Goal: Task Accomplishment & Management: Complete application form

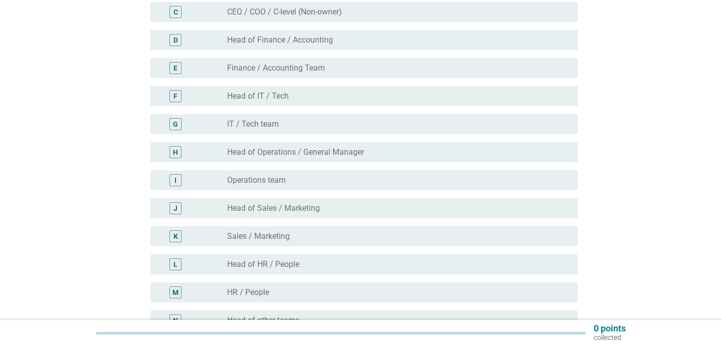
scroll to position [175, 0]
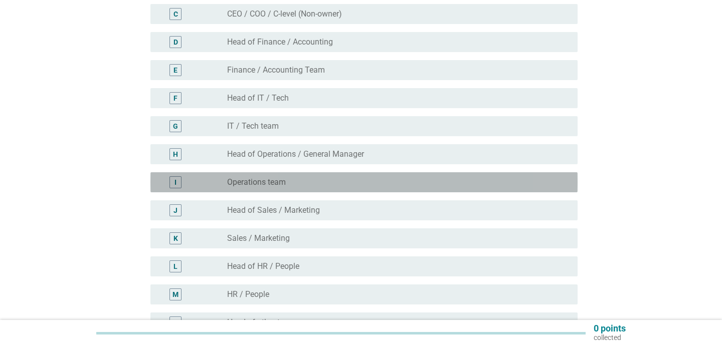
click at [286, 177] on div "radio_button_unchecked Operations team" at bounding box center [398, 182] width 342 height 12
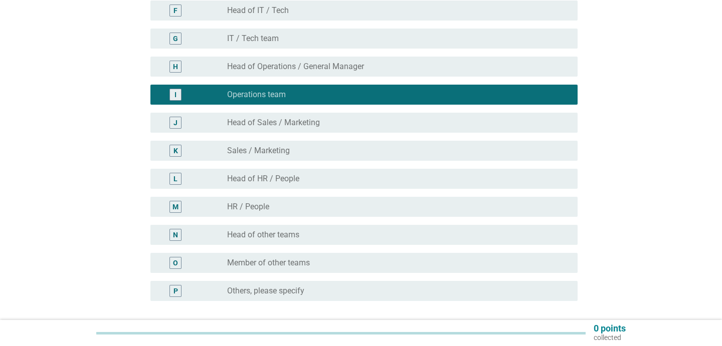
scroll to position [349, 0]
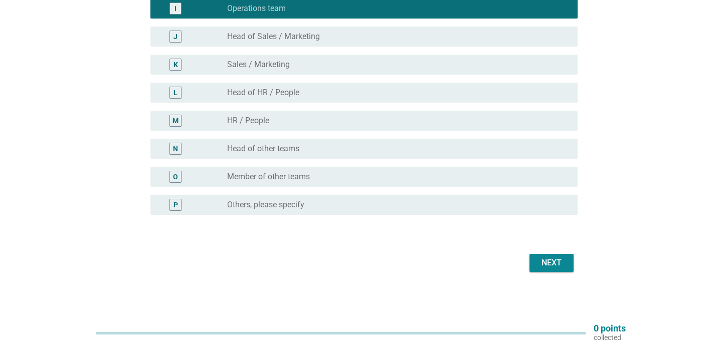
click at [541, 266] on div "Next" at bounding box center [551, 263] width 28 height 12
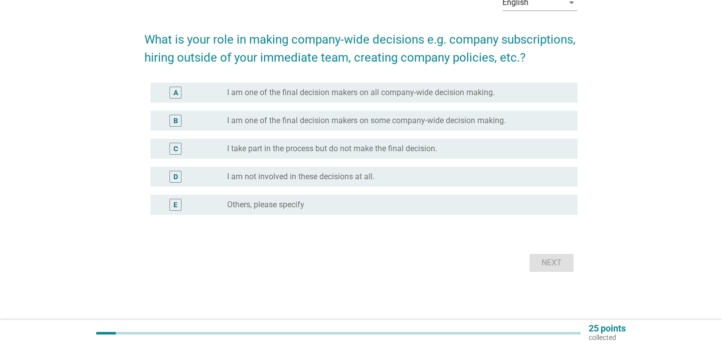
scroll to position [0, 0]
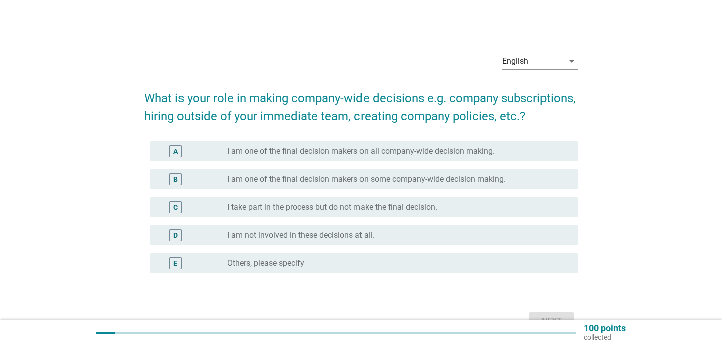
click at [404, 218] on div "C radio_button_unchecked I take part in the process but do not make the final d…" at bounding box center [360, 207] width 433 height 28
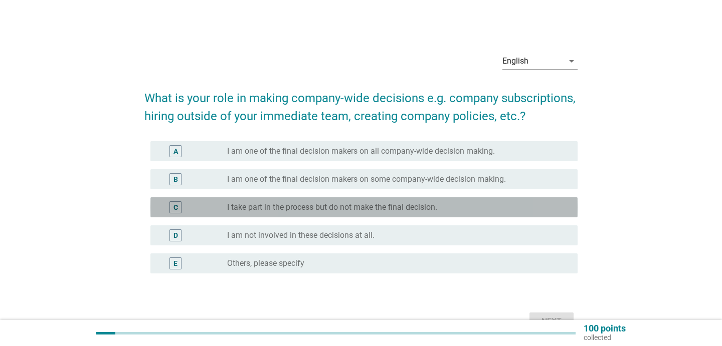
click at [404, 209] on label "I take part in the process but do not make the final decision." at bounding box center [332, 207] width 210 height 10
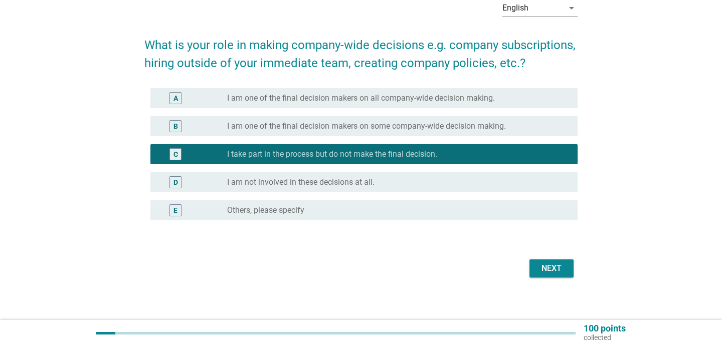
scroll to position [59, 0]
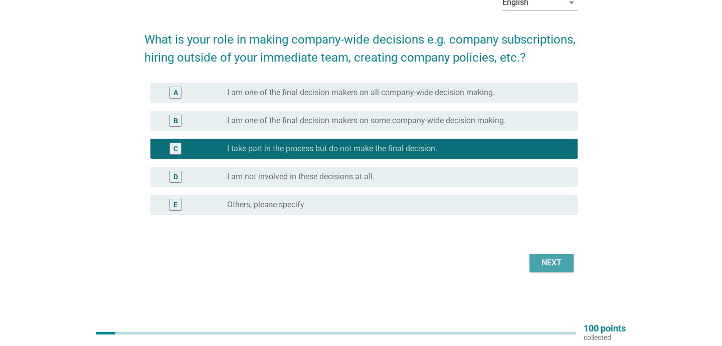
click at [557, 268] on div "Next" at bounding box center [551, 263] width 28 height 12
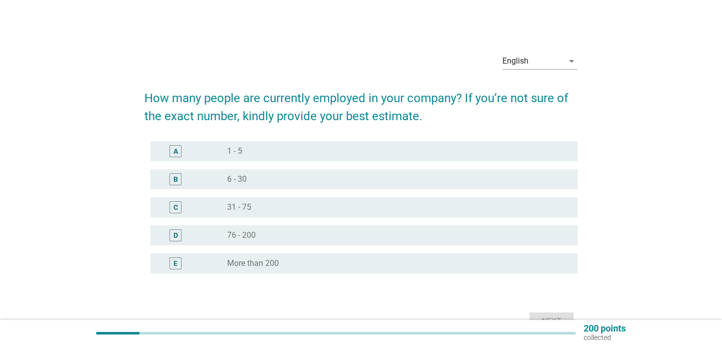
click at [335, 232] on div "radio_button_unchecked 76 - 200" at bounding box center [394, 236] width 334 height 10
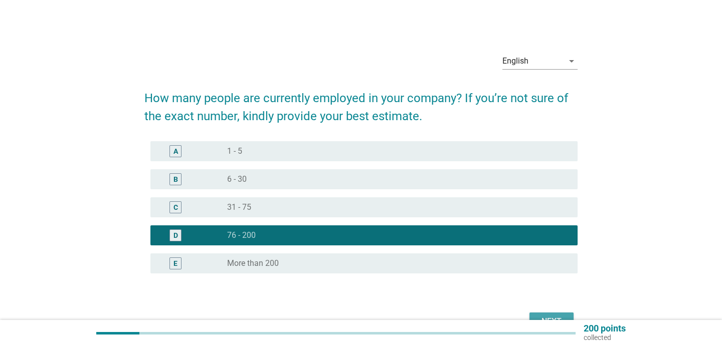
click at [569, 317] on button "Next" at bounding box center [551, 322] width 44 height 18
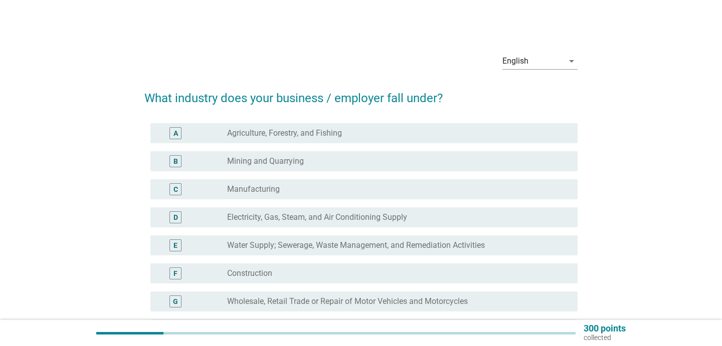
click at [421, 191] on div "radio_button_unchecked Manufacturing" at bounding box center [394, 189] width 334 height 10
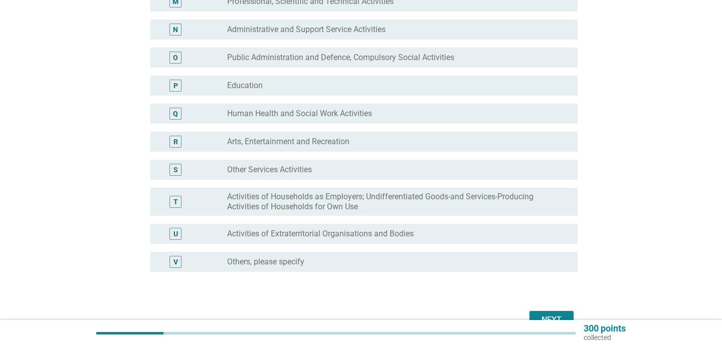
scroll to position [526, 0]
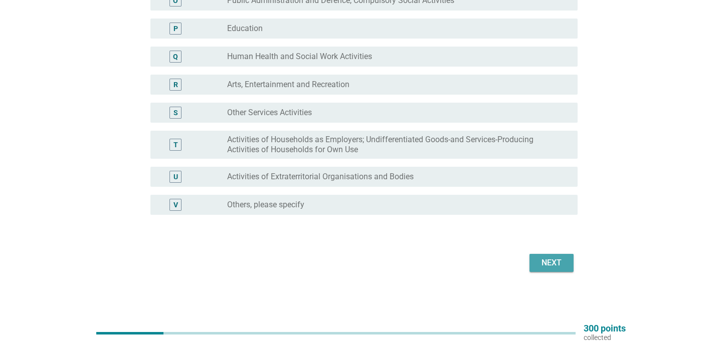
click at [551, 268] on div "Next" at bounding box center [551, 263] width 28 height 12
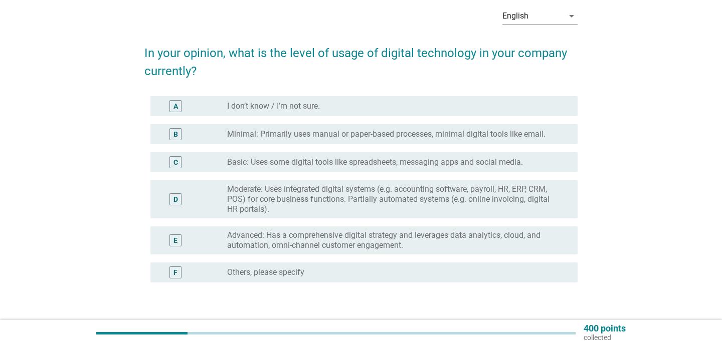
scroll to position [50, 0]
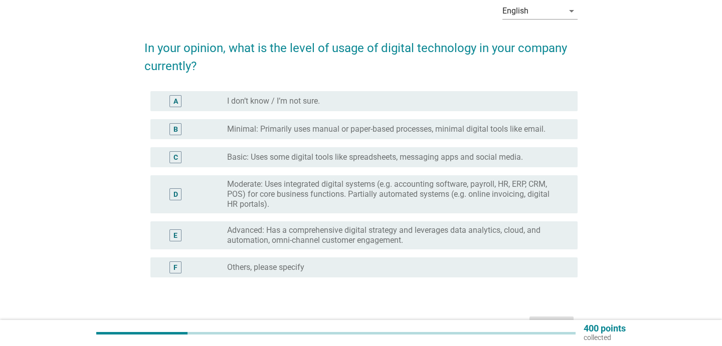
click at [405, 241] on label "Advanced: Has a comprehensive digital strategy and leverages data analytics, cl…" at bounding box center [394, 236] width 334 height 20
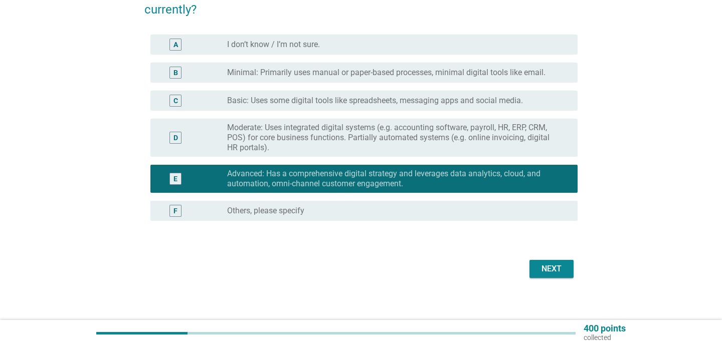
scroll to position [113, 0]
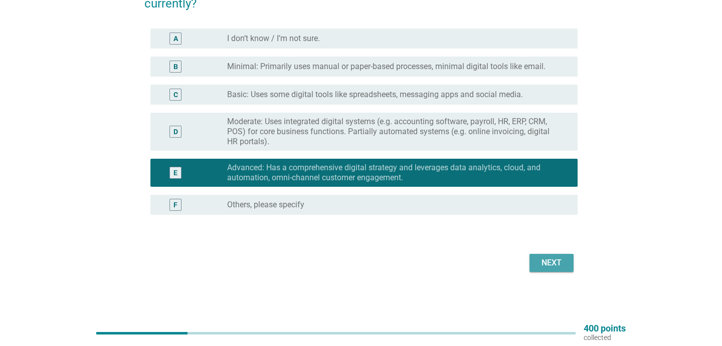
click at [543, 257] on div "Next" at bounding box center [551, 263] width 28 height 12
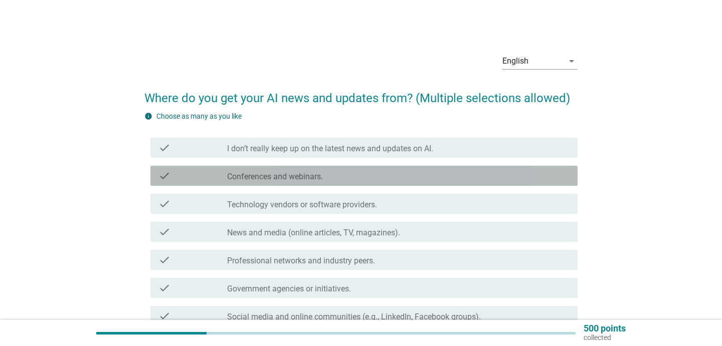
click at [398, 178] on div "check_box_outline_blank Conferences and webinars." at bounding box center [398, 176] width 342 height 12
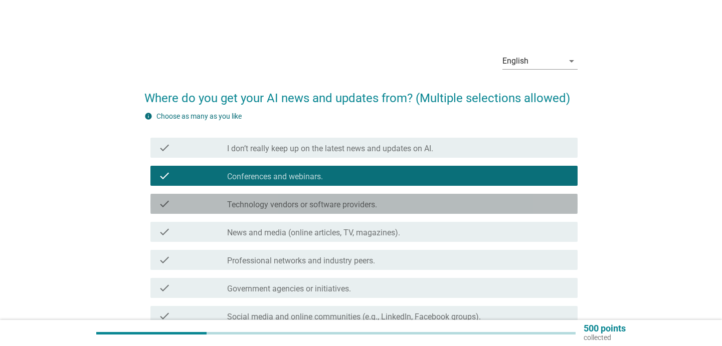
click at [395, 196] on div "check check_box_outline_blank Technology vendors or software providers." at bounding box center [363, 204] width 427 height 20
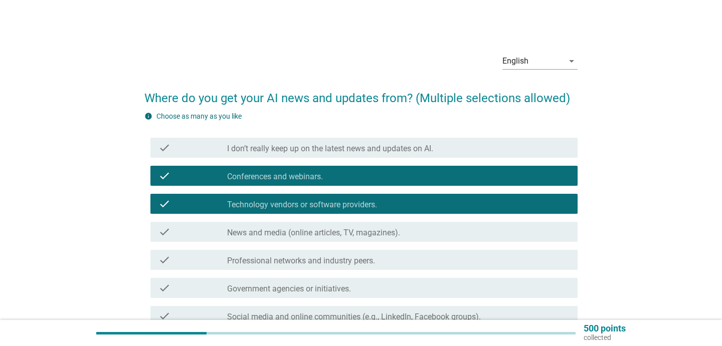
scroll to position [59, 0]
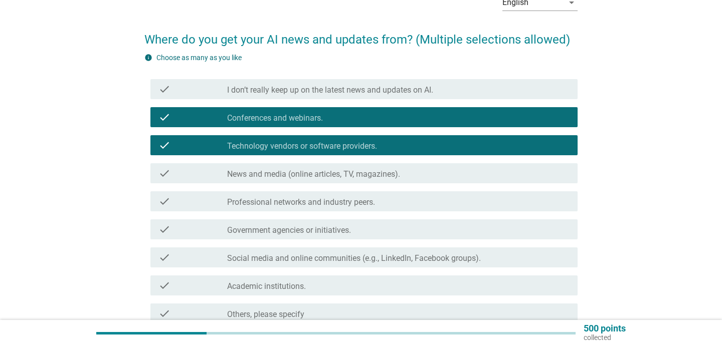
click at [388, 177] on label "News and media (online articles, TV, magazines)." at bounding box center [313, 174] width 173 height 10
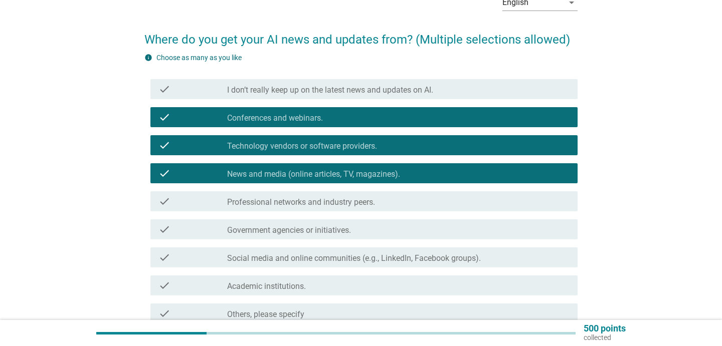
click at [388, 199] on div "check_box_outline_blank Professional networks and industry peers." at bounding box center [398, 201] width 342 height 12
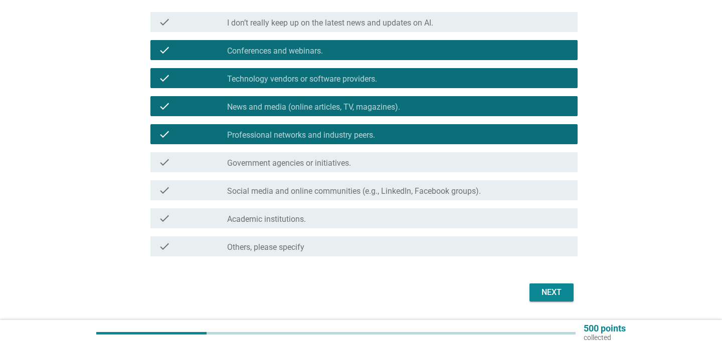
scroll to position [131, 0]
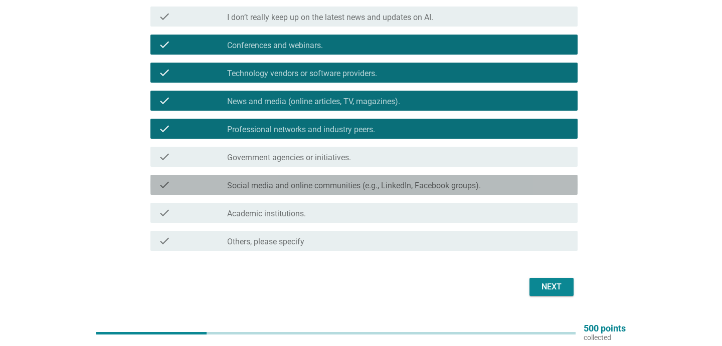
click at [387, 183] on label "Social media and online communities (e.g., LinkedIn, Facebook groups)." at bounding box center [354, 186] width 254 height 10
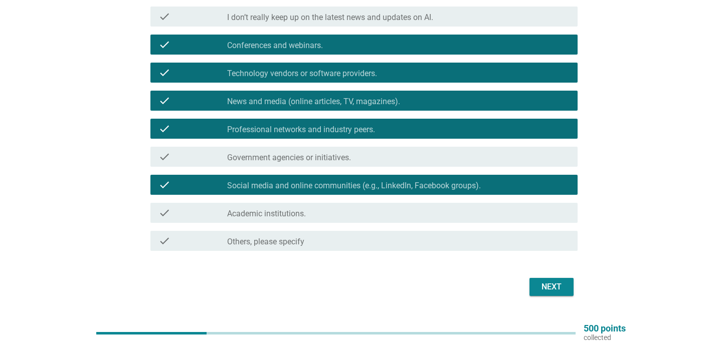
click at [548, 283] on div "Next" at bounding box center [551, 287] width 28 height 12
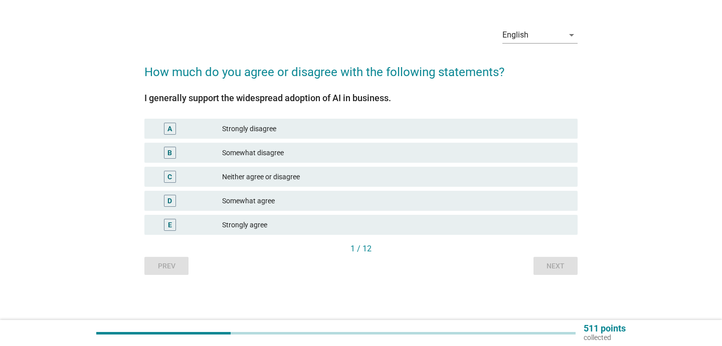
scroll to position [0, 0]
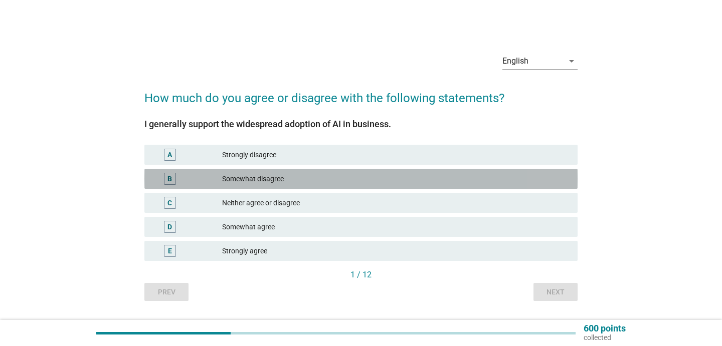
click at [360, 182] on div "Somewhat disagree" at bounding box center [395, 179] width 347 height 12
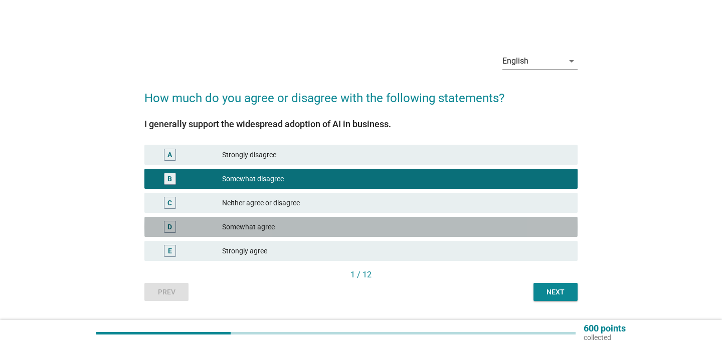
click at [356, 220] on div "D Somewhat agree" at bounding box center [360, 227] width 433 height 20
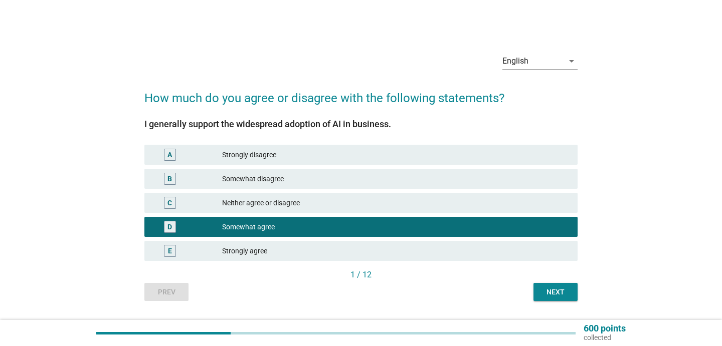
click at [545, 292] on div "Next" at bounding box center [555, 292] width 28 height 11
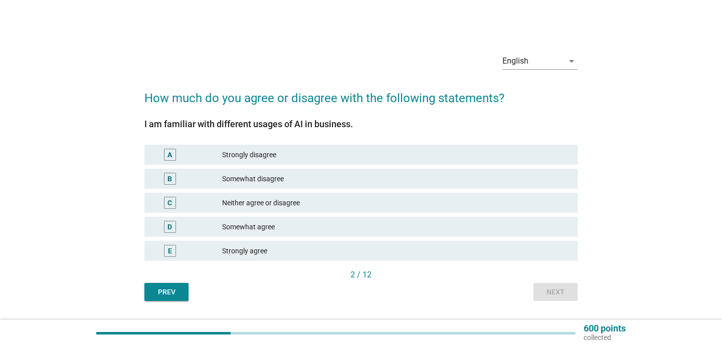
click at [380, 197] on div "Neither agree or disagree" at bounding box center [395, 203] width 347 height 12
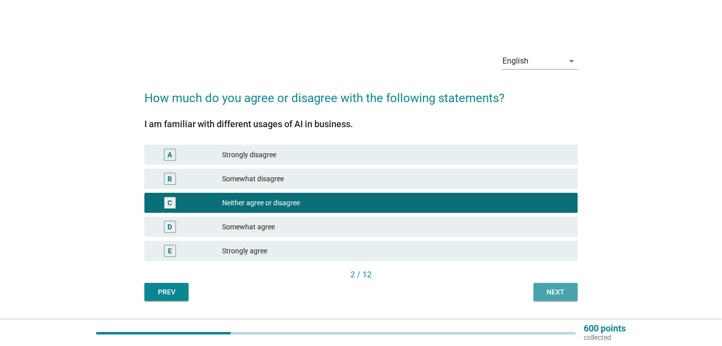
click at [552, 290] on div "Next" at bounding box center [555, 292] width 28 height 11
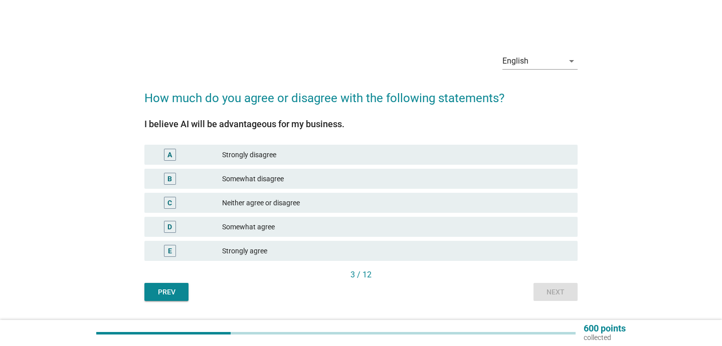
click at [470, 224] on div "Somewhat agree" at bounding box center [395, 227] width 347 height 12
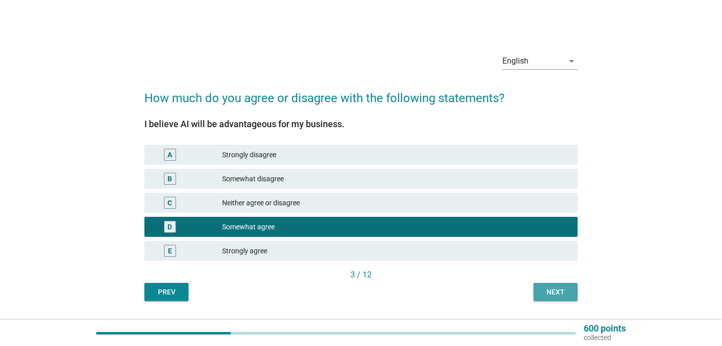
click at [563, 296] on div "Next" at bounding box center [555, 292] width 28 height 11
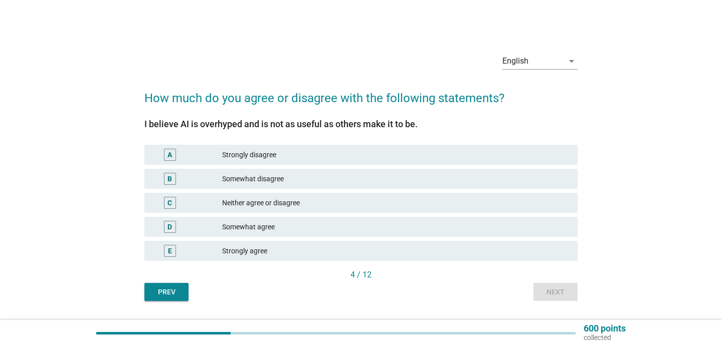
click at [477, 227] on div "Somewhat agree" at bounding box center [395, 227] width 347 height 12
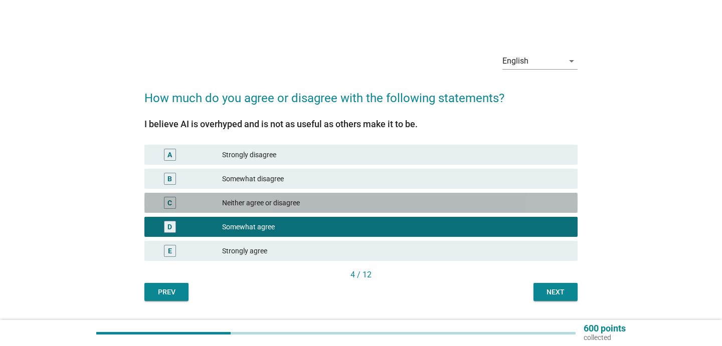
click at [468, 206] on div "Neither agree or disagree" at bounding box center [395, 203] width 347 height 12
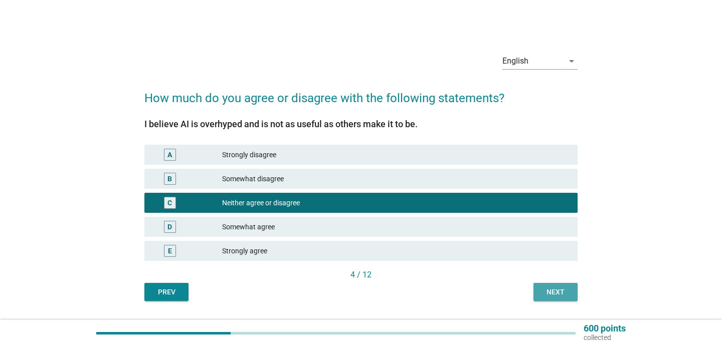
click at [541, 288] on div "Next" at bounding box center [555, 292] width 28 height 11
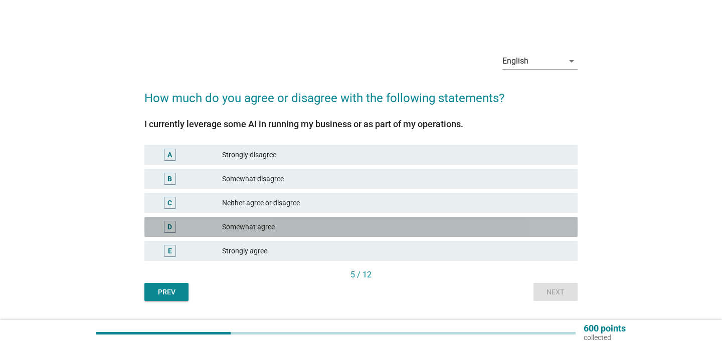
click at [409, 227] on div "Somewhat agree" at bounding box center [395, 227] width 347 height 12
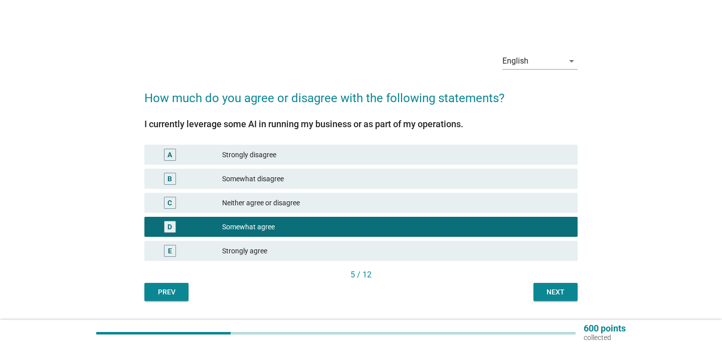
click at [551, 294] on div "Next" at bounding box center [555, 292] width 28 height 11
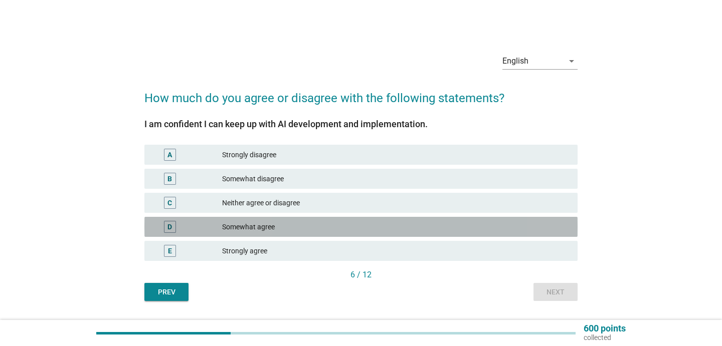
click at [432, 228] on div "Somewhat agree" at bounding box center [395, 227] width 347 height 12
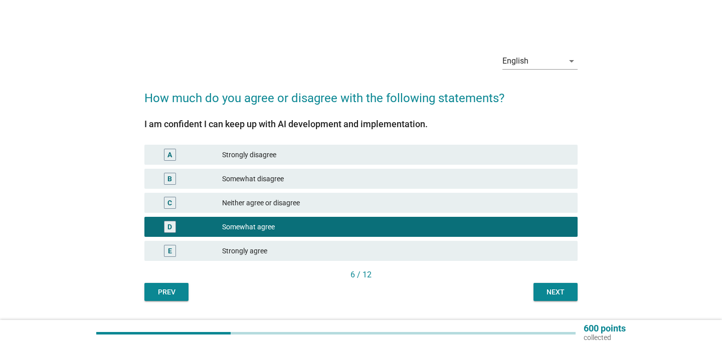
click at [560, 298] on button "Next" at bounding box center [555, 292] width 44 height 18
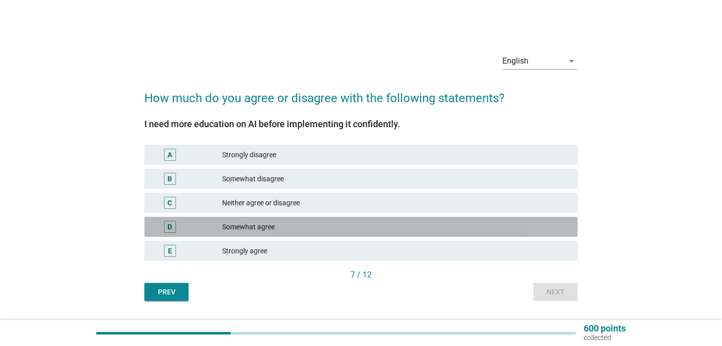
click at [442, 234] on div "D Somewhat agree" at bounding box center [360, 227] width 433 height 20
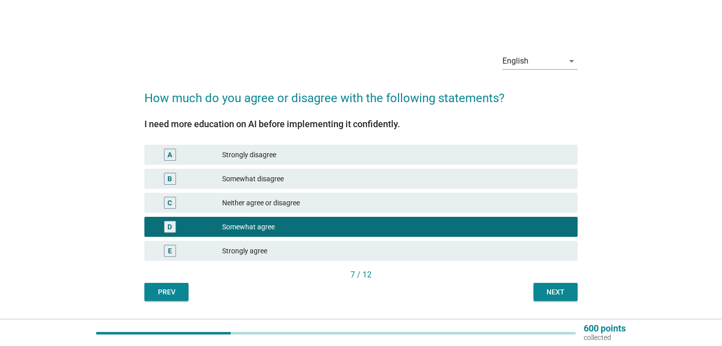
click at [548, 291] on div "Next" at bounding box center [555, 292] width 28 height 11
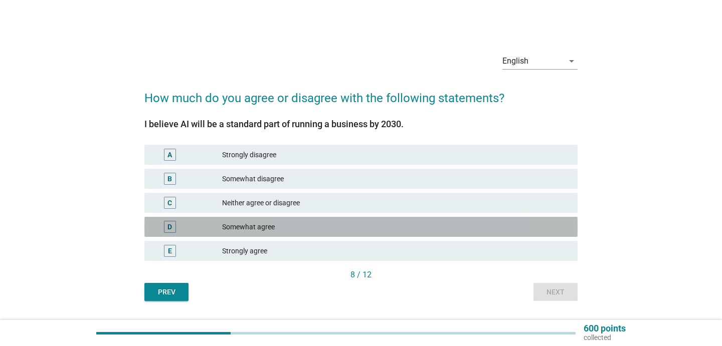
click at [415, 220] on div "D Somewhat agree" at bounding box center [360, 227] width 433 height 20
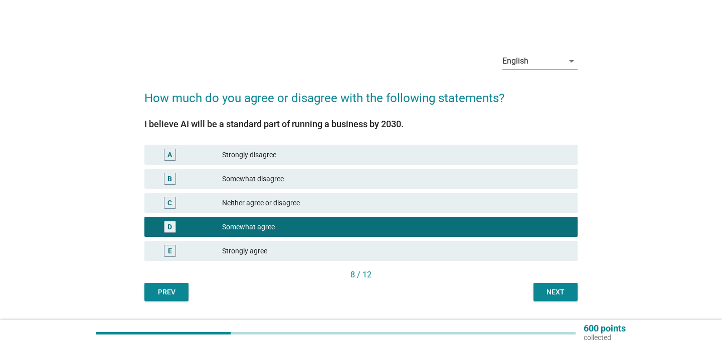
click at [417, 245] on div "E Strongly agree" at bounding box center [360, 251] width 433 height 20
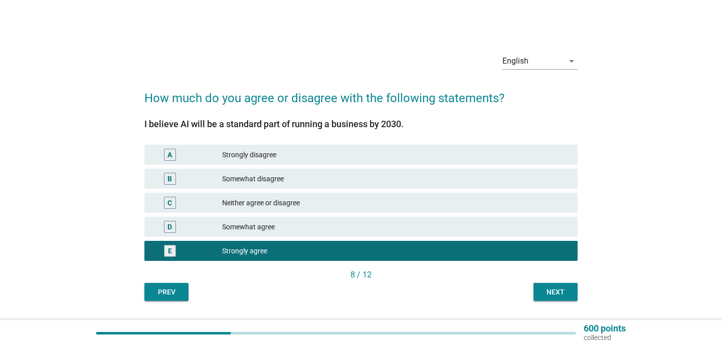
click at [546, 290] on div "Next" at bounding box center [555, 292] width 28 height 11
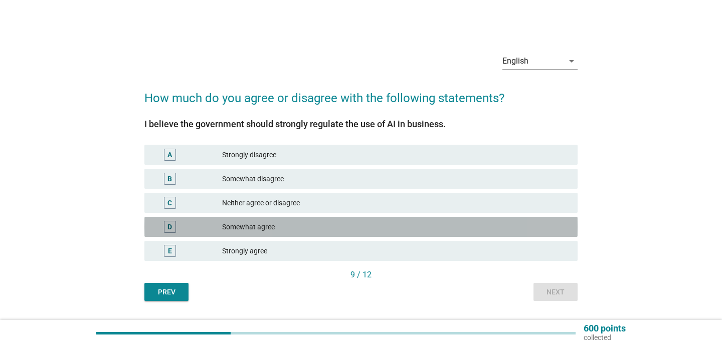
click at [421, 233] on div "D Somewhat agree" at bounding box center [360, 227] width 433 height 20
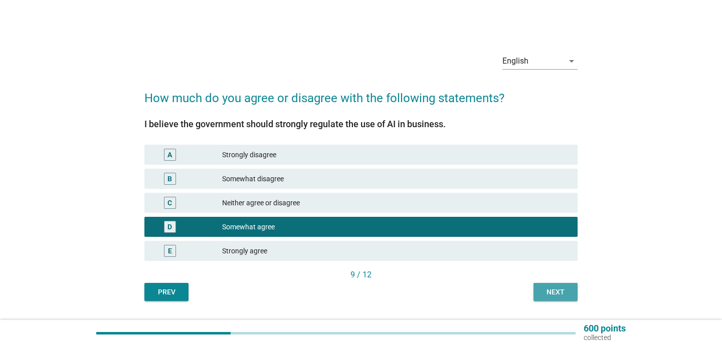
click at [567, 296] on div "Next" at bounding box center [555, 292] width 28 height 11
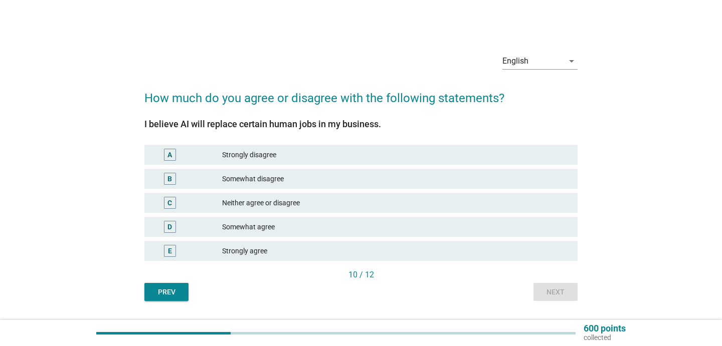
click at [426, 231] on div "Somewhat agree" at bounding box center [395, 227] width 347 height 12
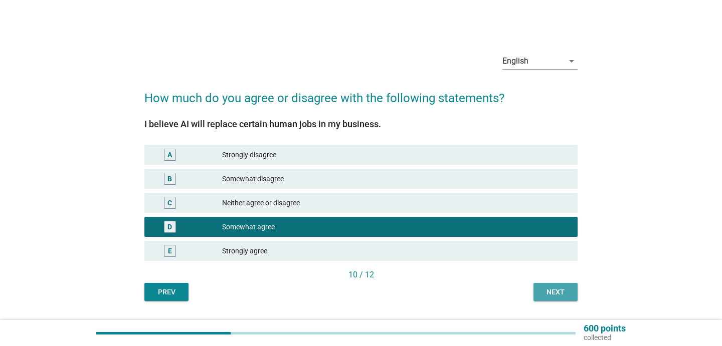
click at [559, 292] on div "Next" at bounding box center [555, 292] width 28 height 11
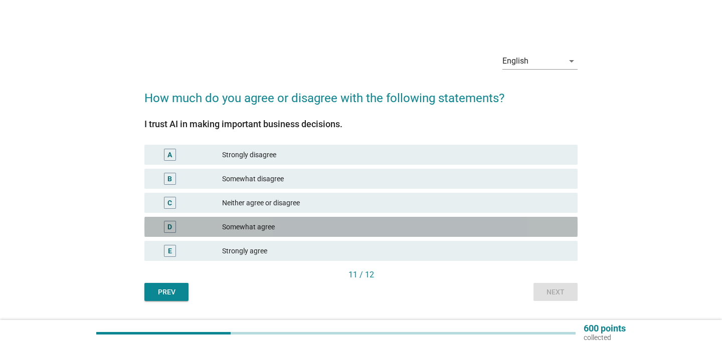
click at [357, 231] on div "Somewhat agree" at bounding box center [395, 227] width 347 height 12
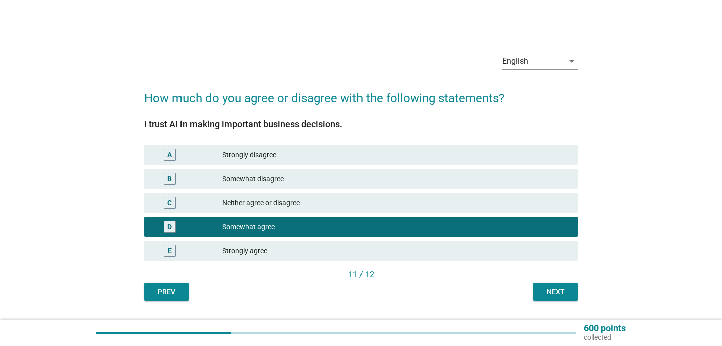
click at [542, 294] on div "Next" at bounding box center [555, 292] width 28 height 11
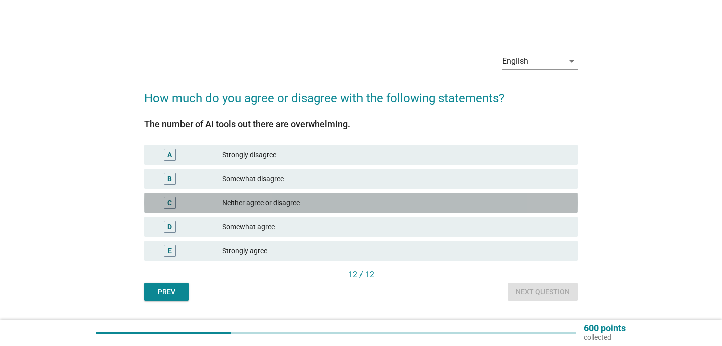
click at [492, 211] on div "C Neither agree or disagree" at bounding box center [360, 203] width 433 height 20
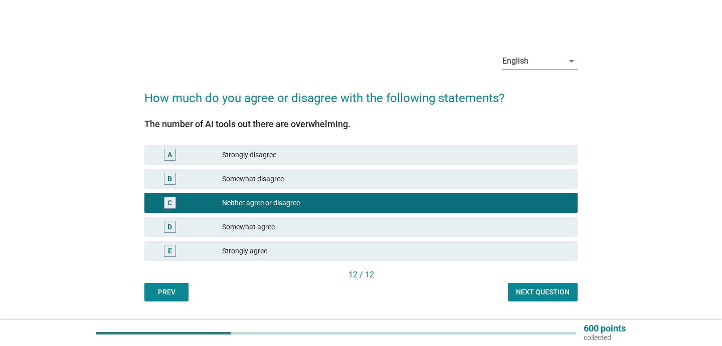
click at [552, 292] on div "Next question" at bounding box center [543, 292] width 54 height 11
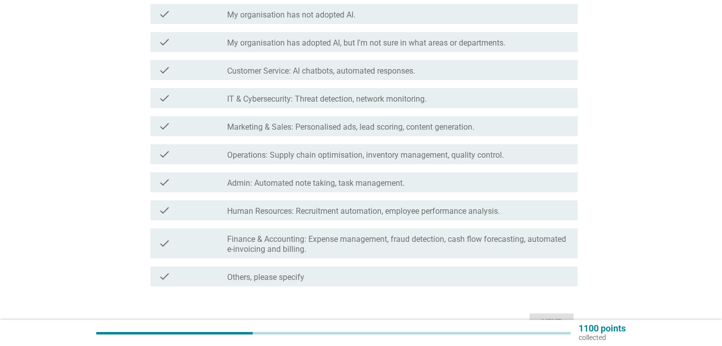
scroll to position [154, 0]
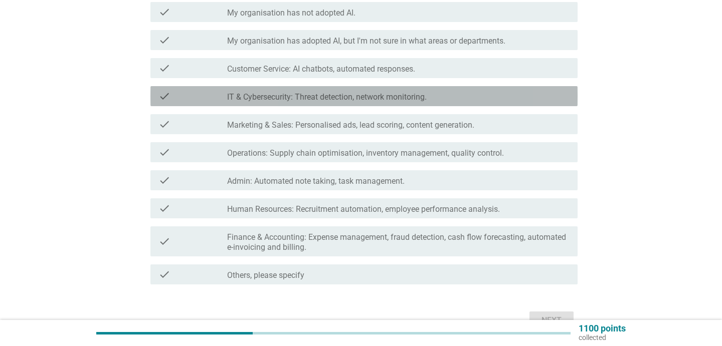
click at [428, 102] on div "check check_box_outline_blank IT & Cybersecurity: Threat detection, network mon…" at bounding box center [363, 96] width 427 height 20
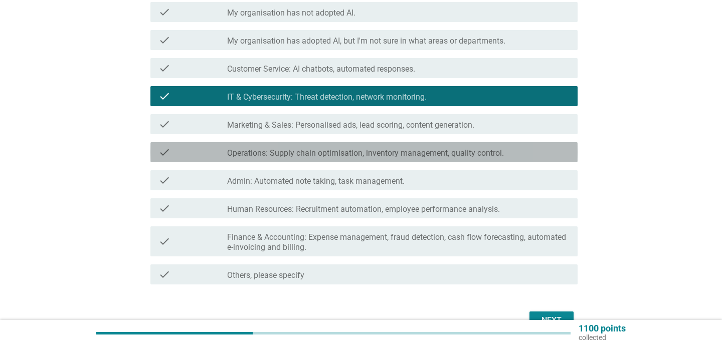
click at [434, 153] on label "Operations: Supply chain optimisation, inventory management, quality control." at bounding box center [365, 153] width 277 height 10
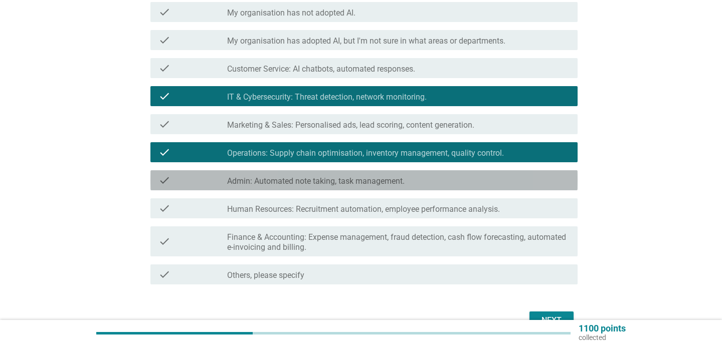
click at [434, 178] on div "check_box_outline_blank Admin: Automated note taking, task management." at bounding box center [398, 180] width 342 height 12
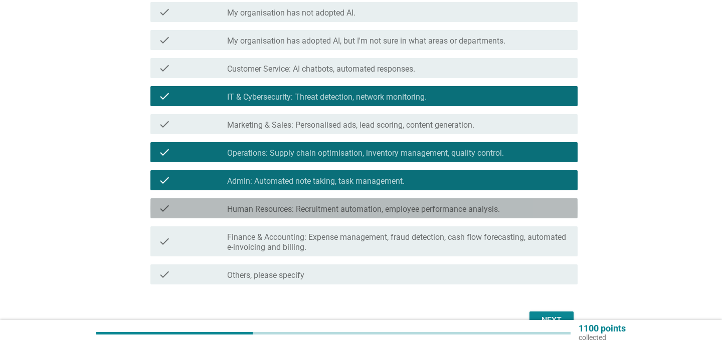
click at [441, 206] on label "Human Resources: Recruitment automation, employee performance analysis." at bounding box center [363, 209] width 273 height 10
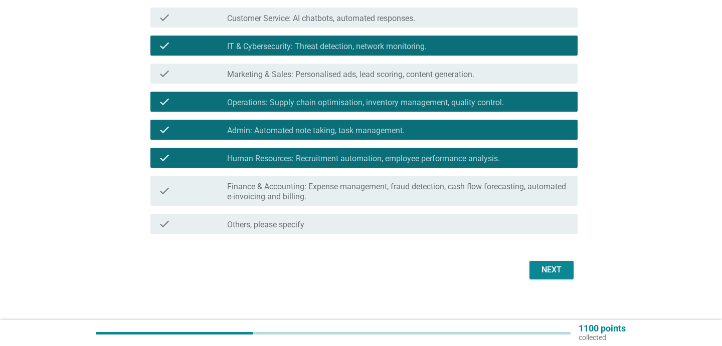
scroll to position [205, 0]
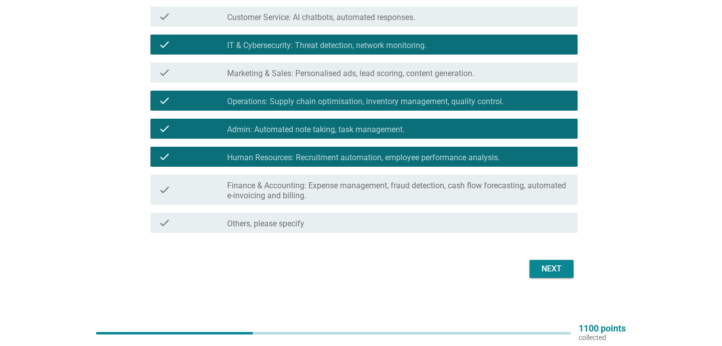
click at [540, 261] on button "Next" at bounding box center [551, 269] width 44 height 18
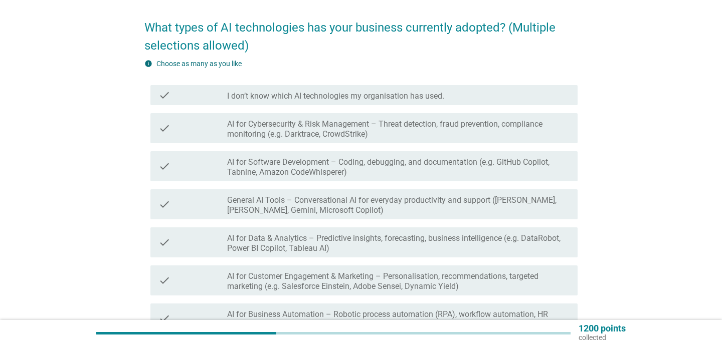
scroll to position [72, 0]
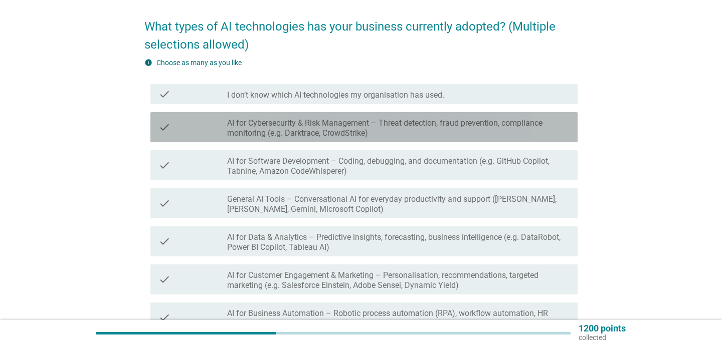
click at [487, 135] on label "AI for Cybersecurity & Risk Management – Threat detection, fraud prevention, co…" at bounding box center [398, 128] width 342 height 20
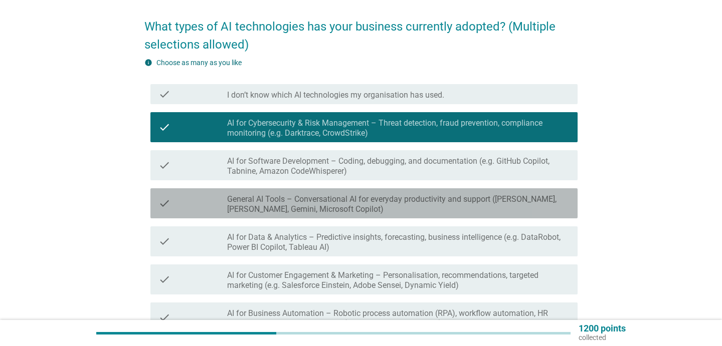
click at [496, 208] on label "General AI Tools – Conversational AI for everyday productivity and support ([PE…" at bounding box center [398, 204] width 342 height 20
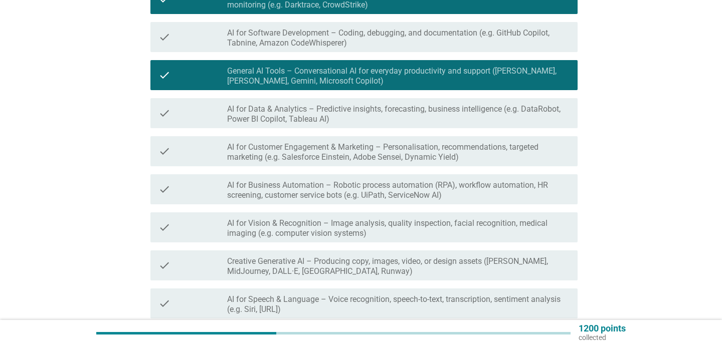
scroll to position [201, 0]
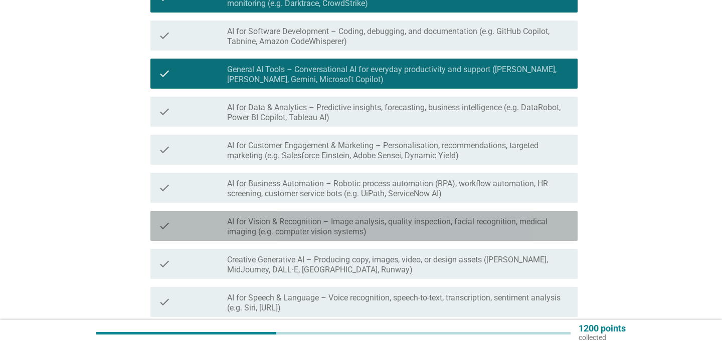
click at [489, 231] on label "AI for Vision & Recognition – Image analysis, quality inspection, facial recogn…" at bounding box center [398, 227] width 342 height 20
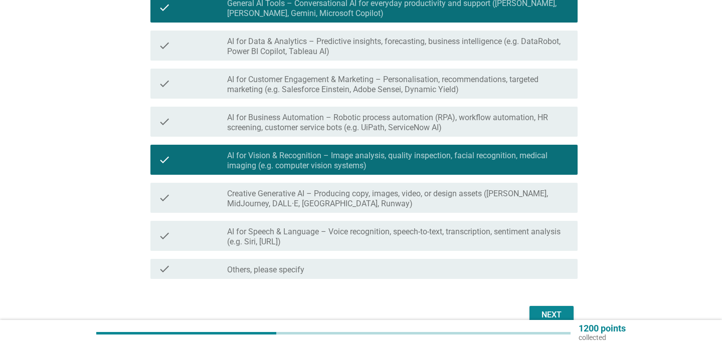
scroll to position [276, 0]
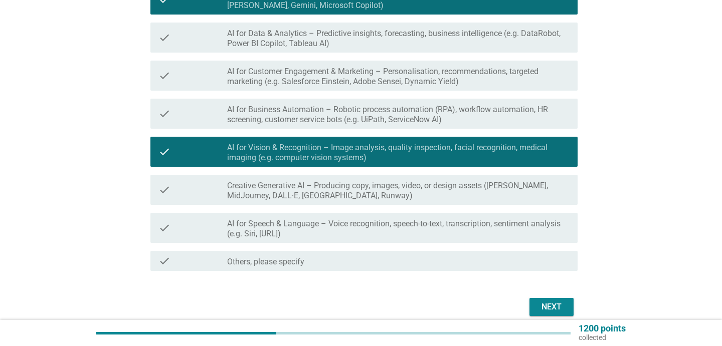
click at [497, 229] on label "AI for Speech & Language – Voice recognition, speech-to-text, transcription, se…" at bounding box center [398, 229] width 342 height 20
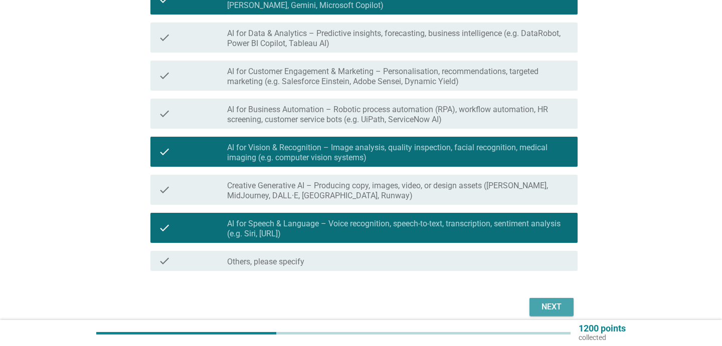
click at [549, 304] on div "Next" at bounding box center [551, 307] width 28 height 12
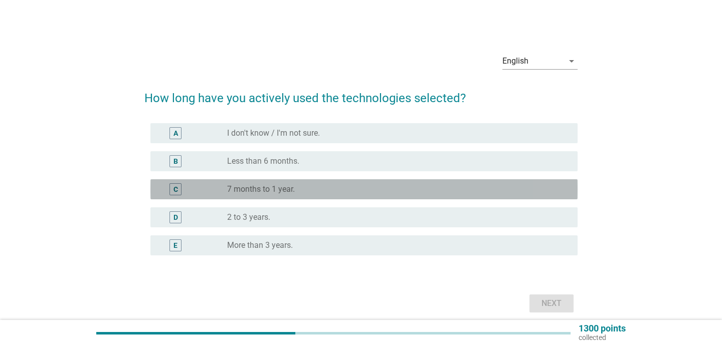
click at [433, 183] on div "radio_button_unchecked 7 months to 1 year." at bounding box center [398, 189] width 342 height 12
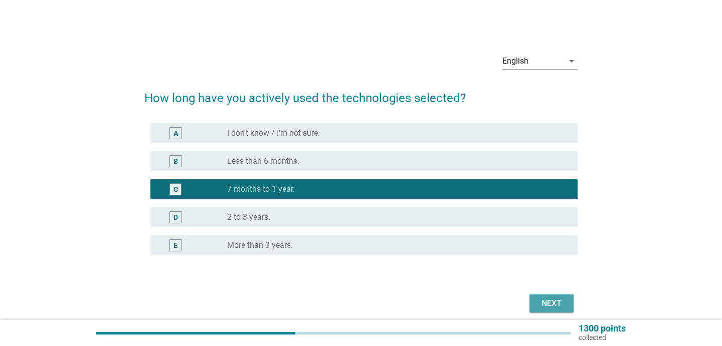
click at [547, 310] on button "Next" at bounding box center [551, 304] width 44 height 18
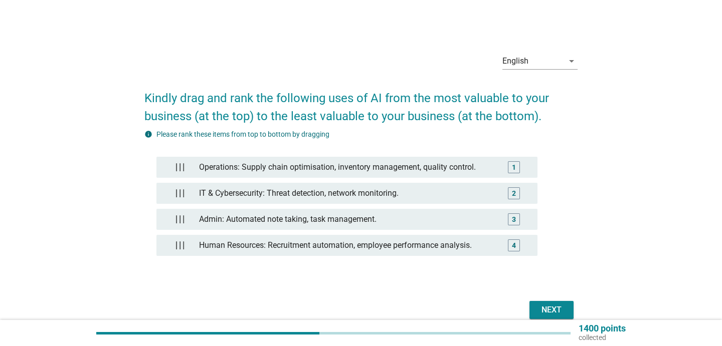
click at [558, 314] on div "Next" at bounding box center [551, 310] width 28 height 12
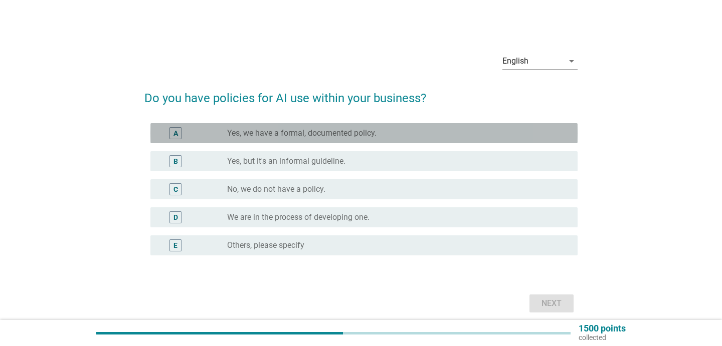
click at [397, 141] on div "A radio_button_unchecked Yes, we have a formal, documented policy." at bounding box center [363, 133] width 427 height 20
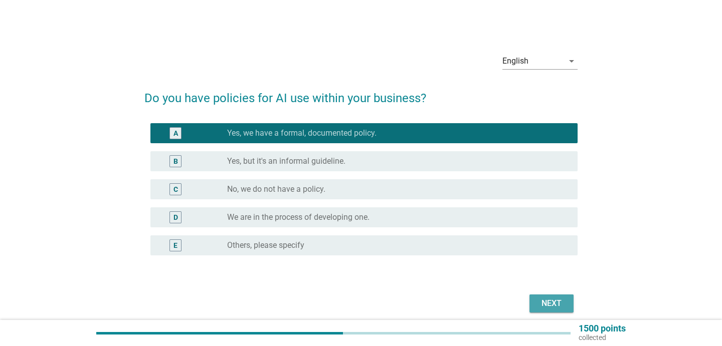
click at [549, 310] on button "Next" at bounding box center [551, 304] width 44 height 18
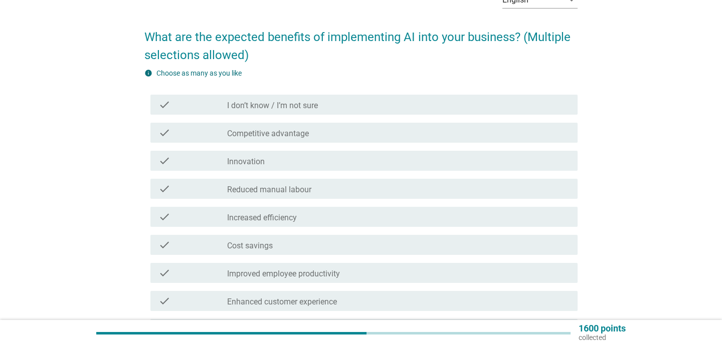
scroll to position [62, 0]
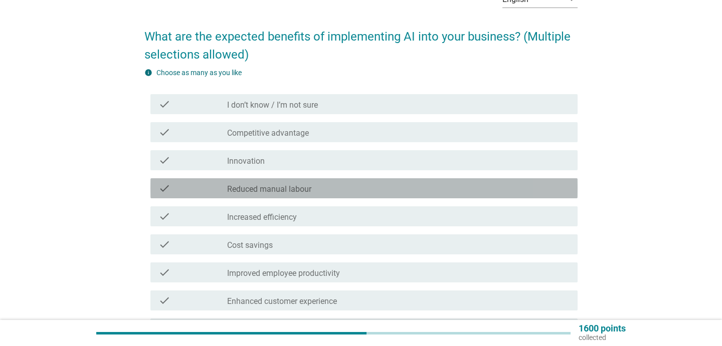
click at [369, 186] on div "check_box_outline_blank Reduced manual labour" at bounding box center [398, 188] width 342 height 12
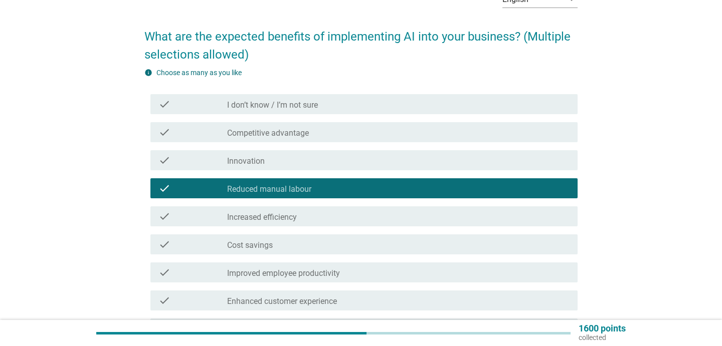
click at [364, 164] on div "check_box_outline_blank Innovation" at bounding box center [398, 160] width 342 height 12
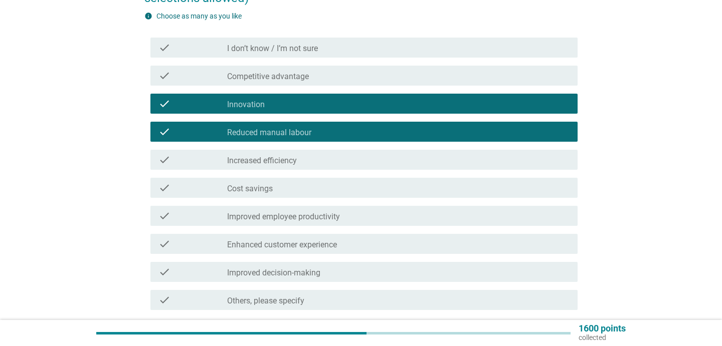
scroll to position [119, 0]
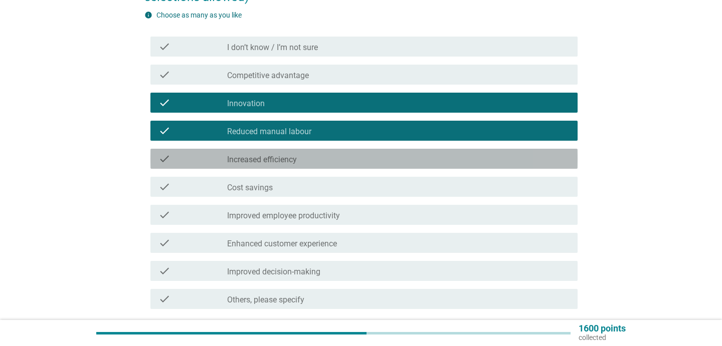
click at [364, 164] on div "check_box_outline_blank Increased efficiency" at bounding box center [398, 159] width 342 height 12
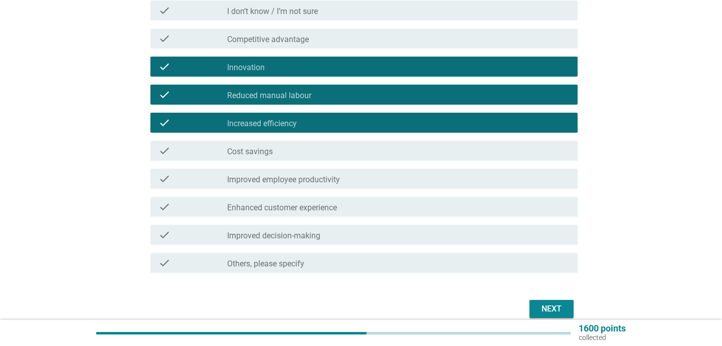
scroll to position [184, 0]
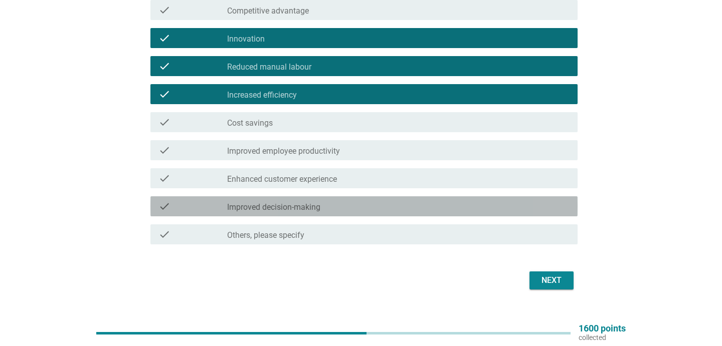
click at [385, 209] on div "check_box_outline_blank Improved decision-making" at bounding box center [398, 206] width 342 height 12
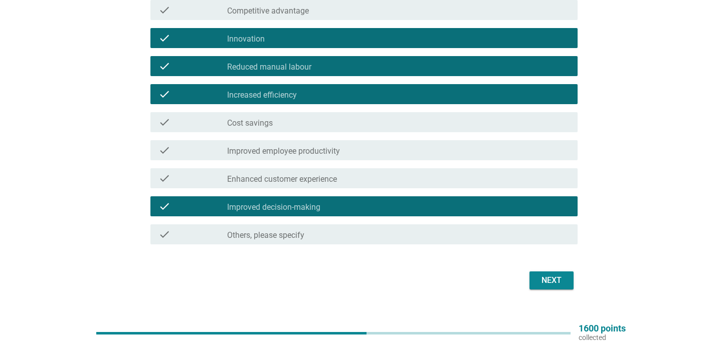
click at [547, 279] on div "Next" at bounding box center [551, 281] width 28 height 12
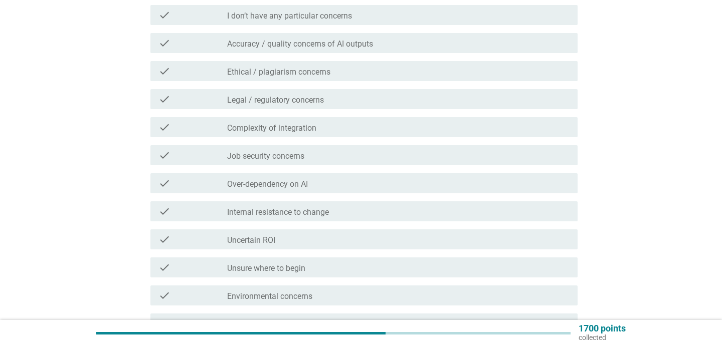
scroll to position [183, 0]
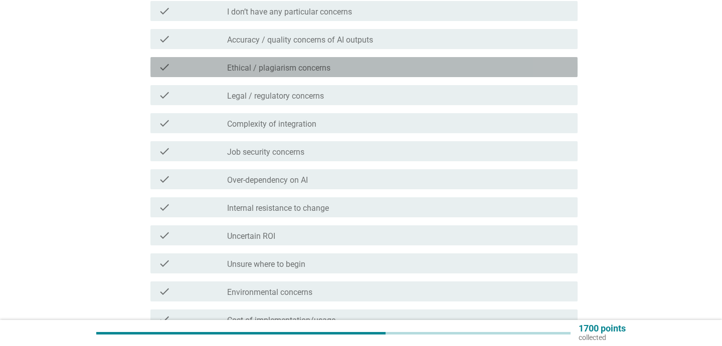
click at [387, 68] on div "check_box_outline_blank Ethical / plagiarism concerns" at bounding box center [398, 67] width 342 height 12
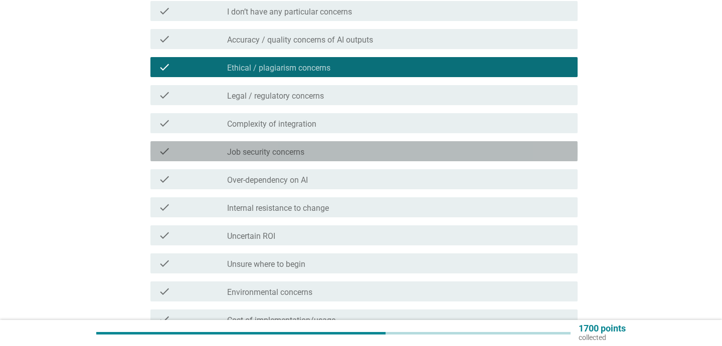
click at [392, 148] on div "check_box_outline_blank Job security concerns" at bounding box center [398, 151] width 342 height 12
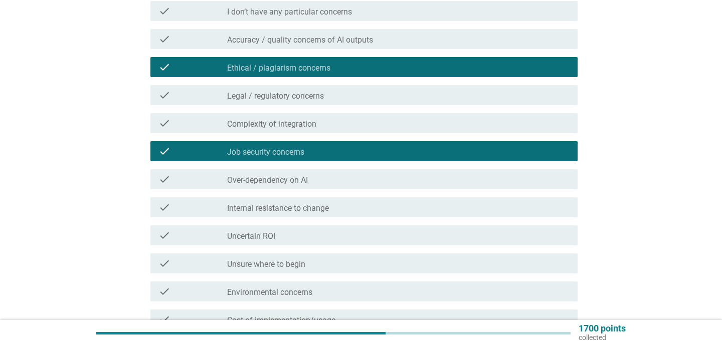
click at [389, 178] on div "check_box_outline_blank Over-dependency on AI" at bounding box center [398, 179] width 342 height 12
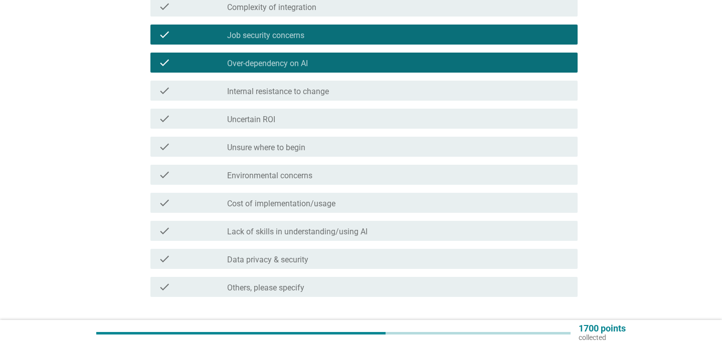
scroll to position [300, 0]
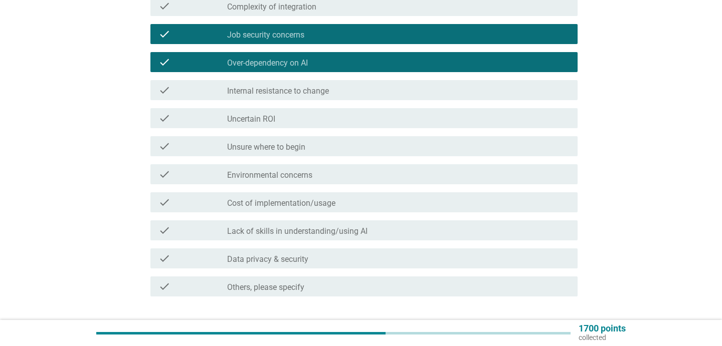
click at [368, 226] on div "check_box_outline_blank Lack of skills in understanding/using AI" at bounding box center [398, 231] width 342 height 12
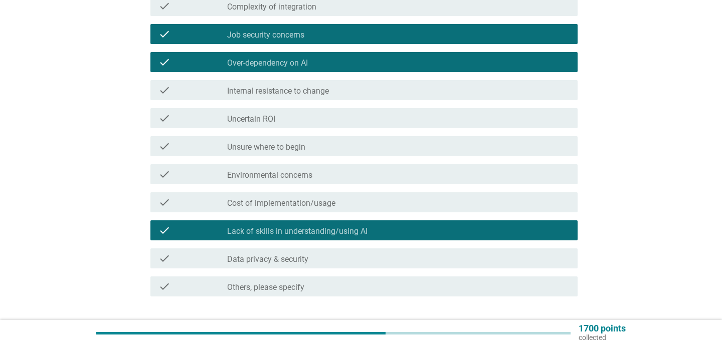
click at [388, 255] on div "check_box_outline_blank Data privacy & security" at bounding box center [398, 259] width 342 height 12
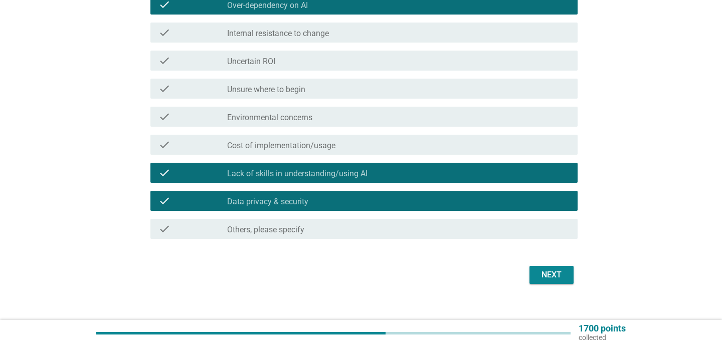
scroll to position [358, 0]
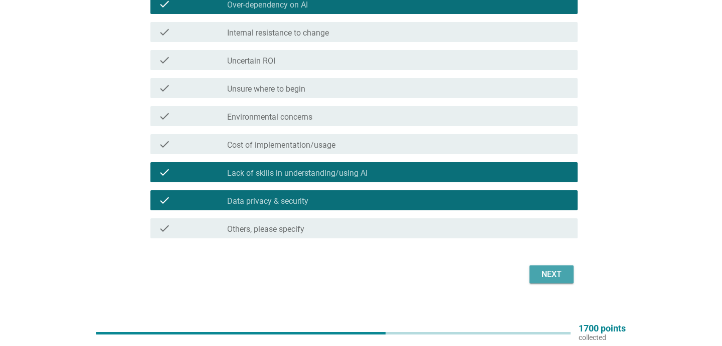
click at [555, 280] on div "Next" at bounding box center [551, 275] width 28 height 12
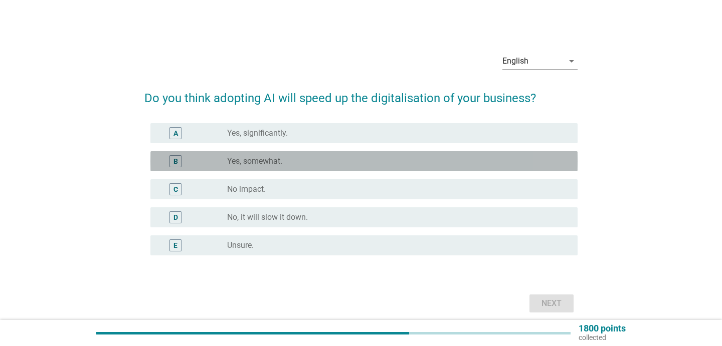
click at [426, 157] on div "radio_button_unchecked Yes, somewhat." at bounding box center [394, 161] width 334 height 10
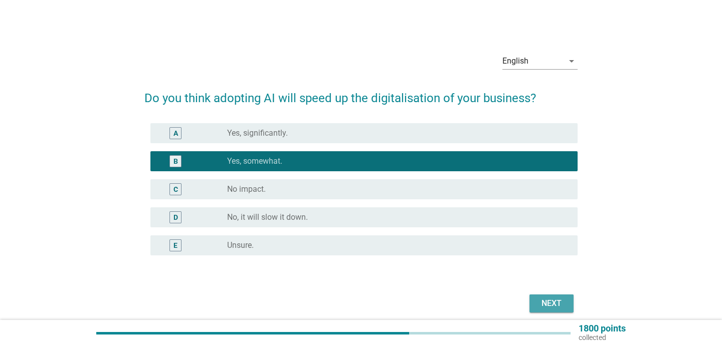
click at [563, 309] on div "Next" at bounding box center [551, 304] width 28 height 12
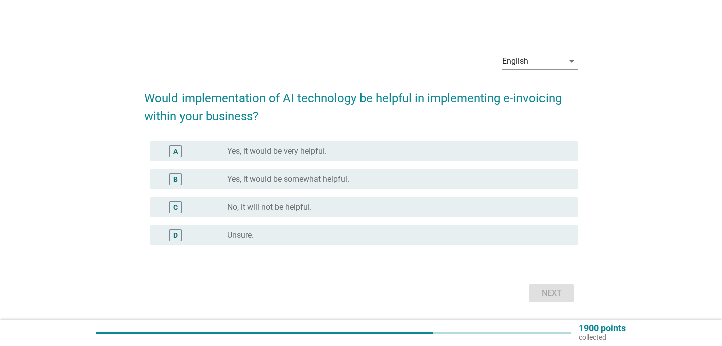
click at [360, 163] on div "A radio_button_unchecked Yes, it would be very helpful." at bounding box center [360, 151] width 433 height 28
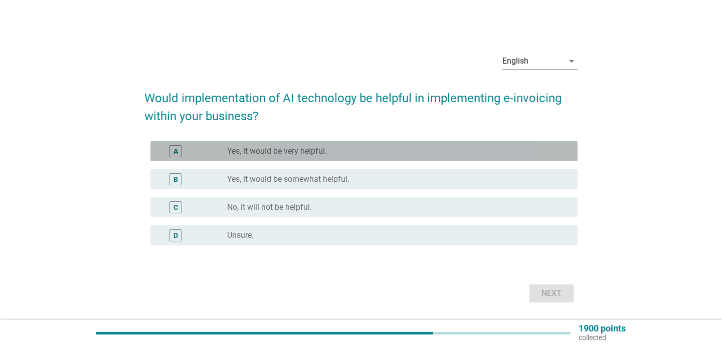
click at [358, 160] on div "A radio_button_unchecked Yes, it would be very helpful." at bounding box center [363, 151] width 427 height 20
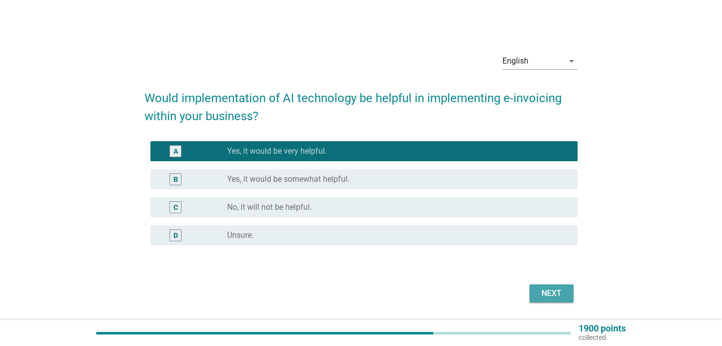
click at [554, 295] on div "Next" at bounding box center [551, 294] width 28 height 12
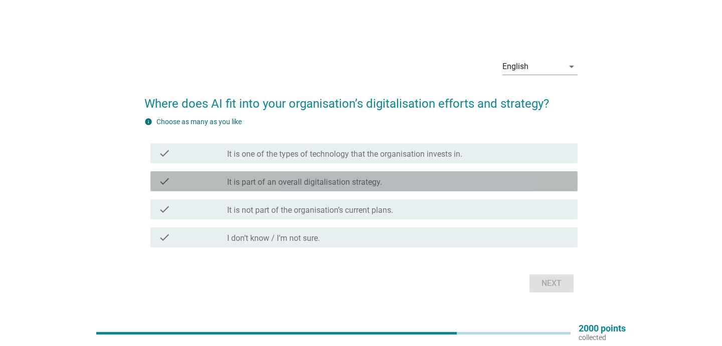
click at [435, 174] on div "check check_box_outline_blank It is part of an overall digitalisation strategy." at bounding box center [363, 181] width 427 height 20
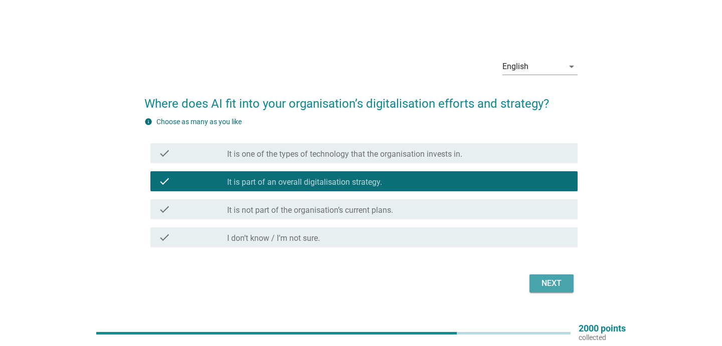
click at [546, 288] on div "Next" at bounding box center [551, 284] width 28 height 12
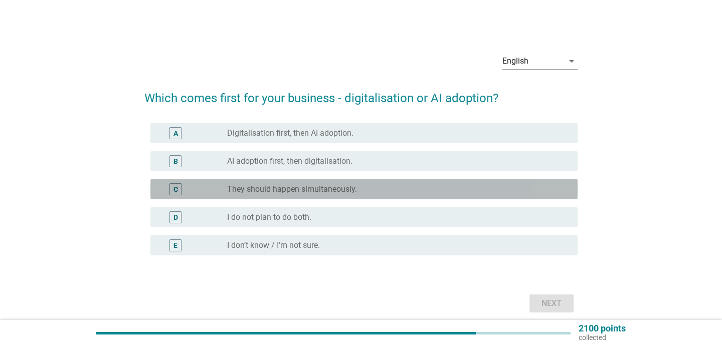
click at [350, 182] on div "C radio_button_unchecked They should happen simultaneously." at bounding box center [363, 189] width 427 height 20
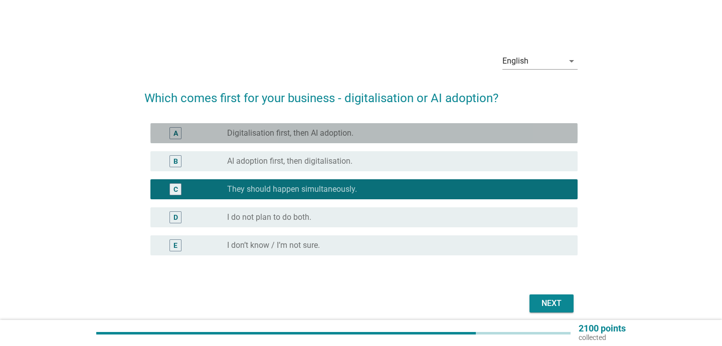
click at [370, 143] on div "A radio_button_unchecked Digitalisation first, then AI adoption." at bounding box center [363, 133] width 427 height 20
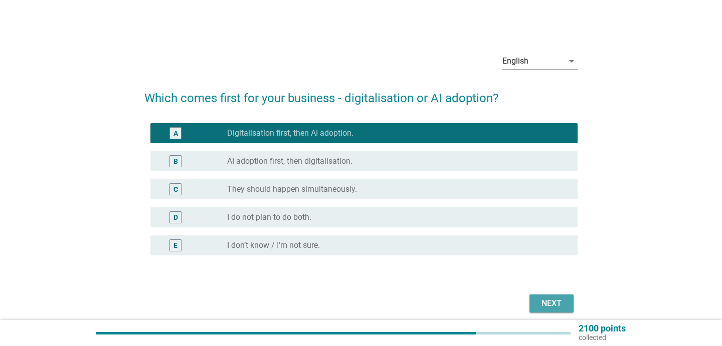
click at [551, 304] on div "Next" at bounding box center [551, 304] width 28 height 12
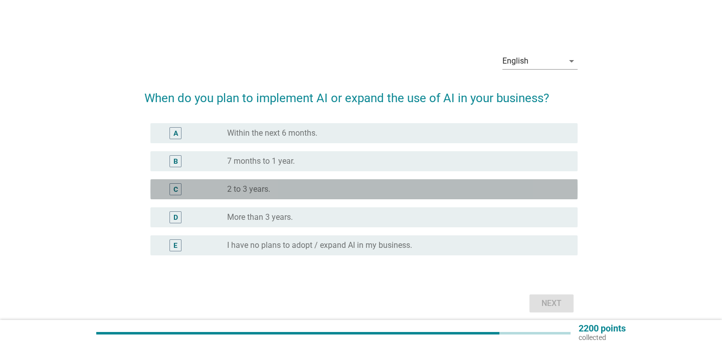
click at [389, 193] on div "radio_button_unchecked 2 to 3 years." at bounding box center [394, 189] width 334 height 10
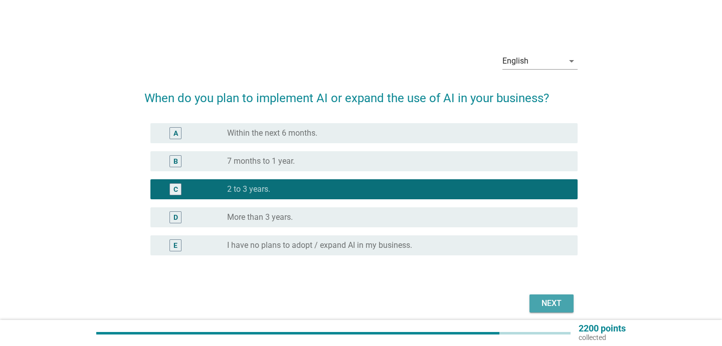
click at [556, 306] on div "Next" at bounding box center [551, 304] width 28 height 12
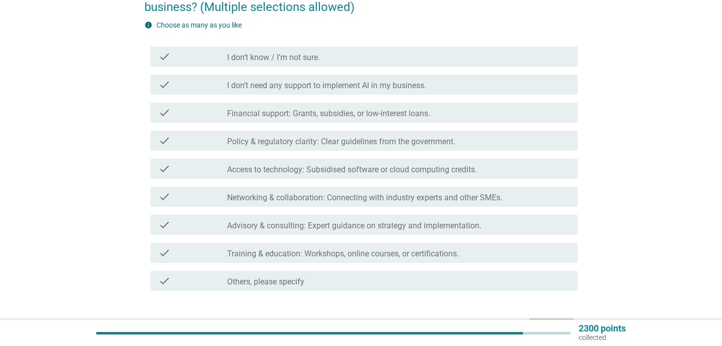
scroll to position [114, 0]
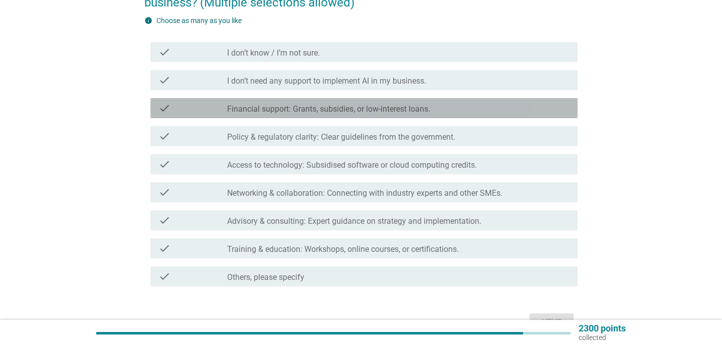
click at [414, 112] on label "Financial support: Grants, subsidies, or low-interest loans." at bounding box center [328, 109] width 203 height 10
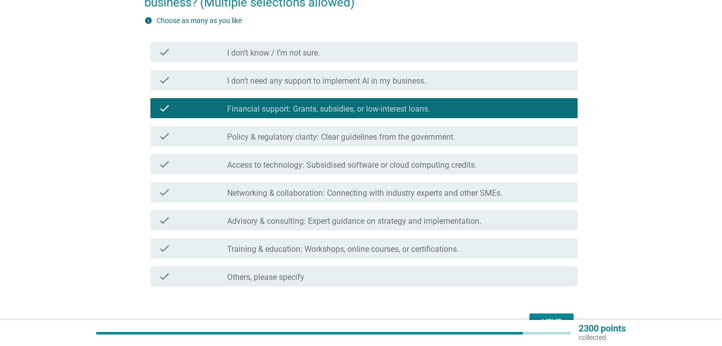
click at [411, 131] on div "check_box_outline_blank Policy & regulatory clarity: Clear guidelines from the …" at bounding box center [398, 136] width 342 height 12
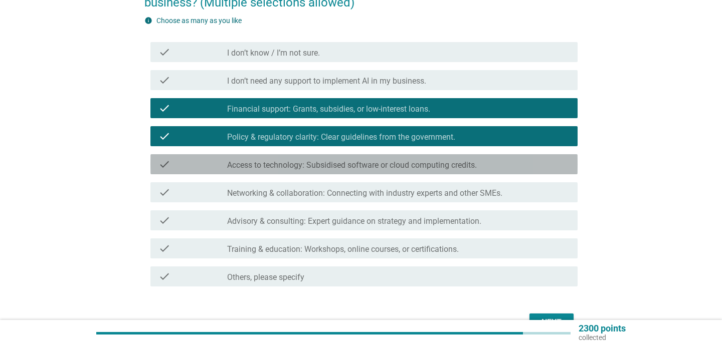
click at [407, 160] on div "check_box_outline_blank Access to technology: Subsidised software or cloud comp…" at bounding box center [398, 164] width 342 height 12
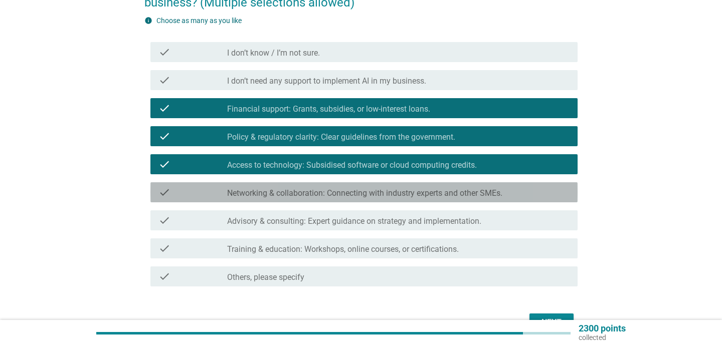
click at [400, 188] on div "check_box_outline_blank Networking & collaboration: Connecting with industry ex…" at bounding box center [398, 192] width 342 height 12
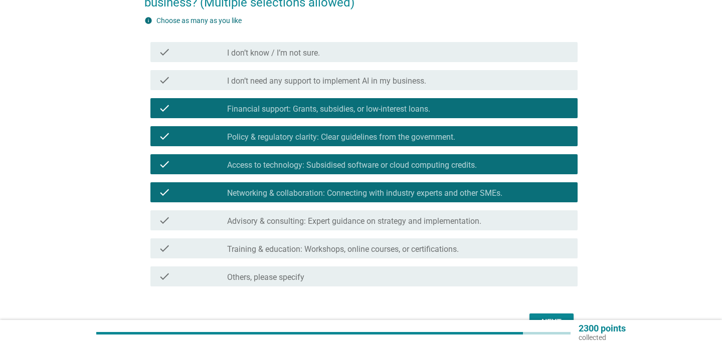
click at [396, 217] on label "Advisory & consulting: Expert guidance on strategy and implementation." at bounding box center [354, 221] width 254 height 10
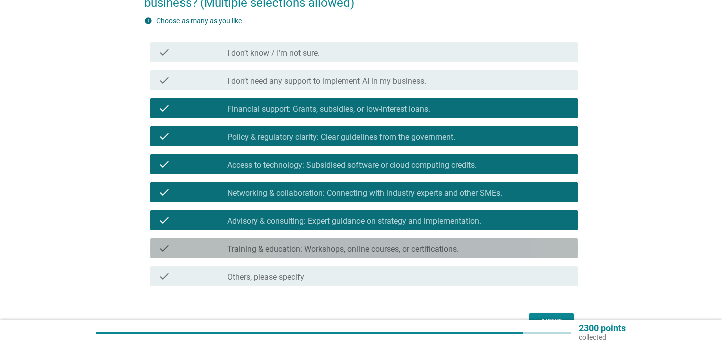
click at [392, 244] on div "check_box_outline_blank Training & education: Workshops, online courses, or cer…" at bounding box center [398, 249] width 342 height 12
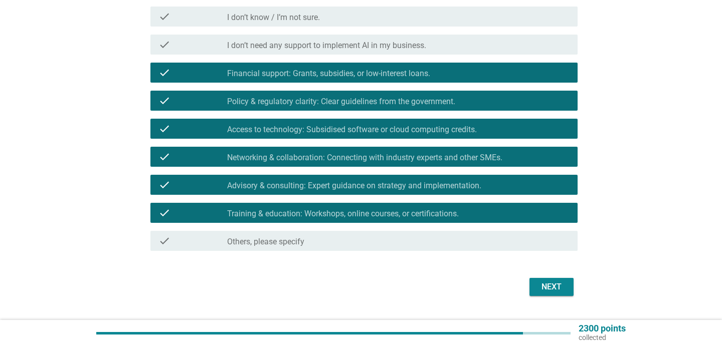
scroll to position [154, 0]
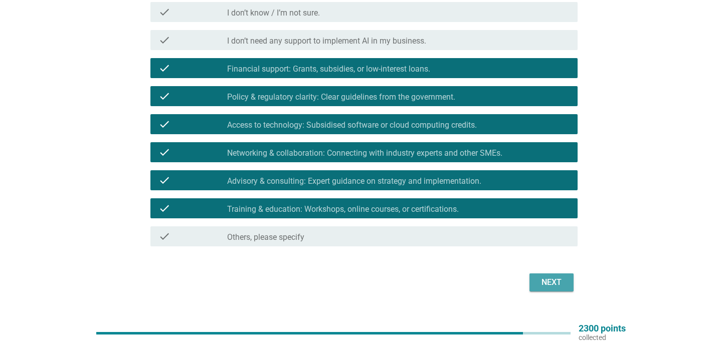
click at [539, 288] on div "Next" at bounding box center [551, 283] width 28 height 12
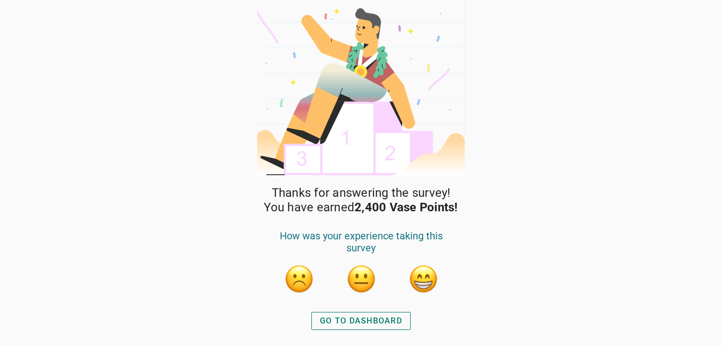
click at [399, 309] on div "GO TO DASHBOARD" at bounding box center [360, 321] width 107 height 24
